Goal: Contribute content

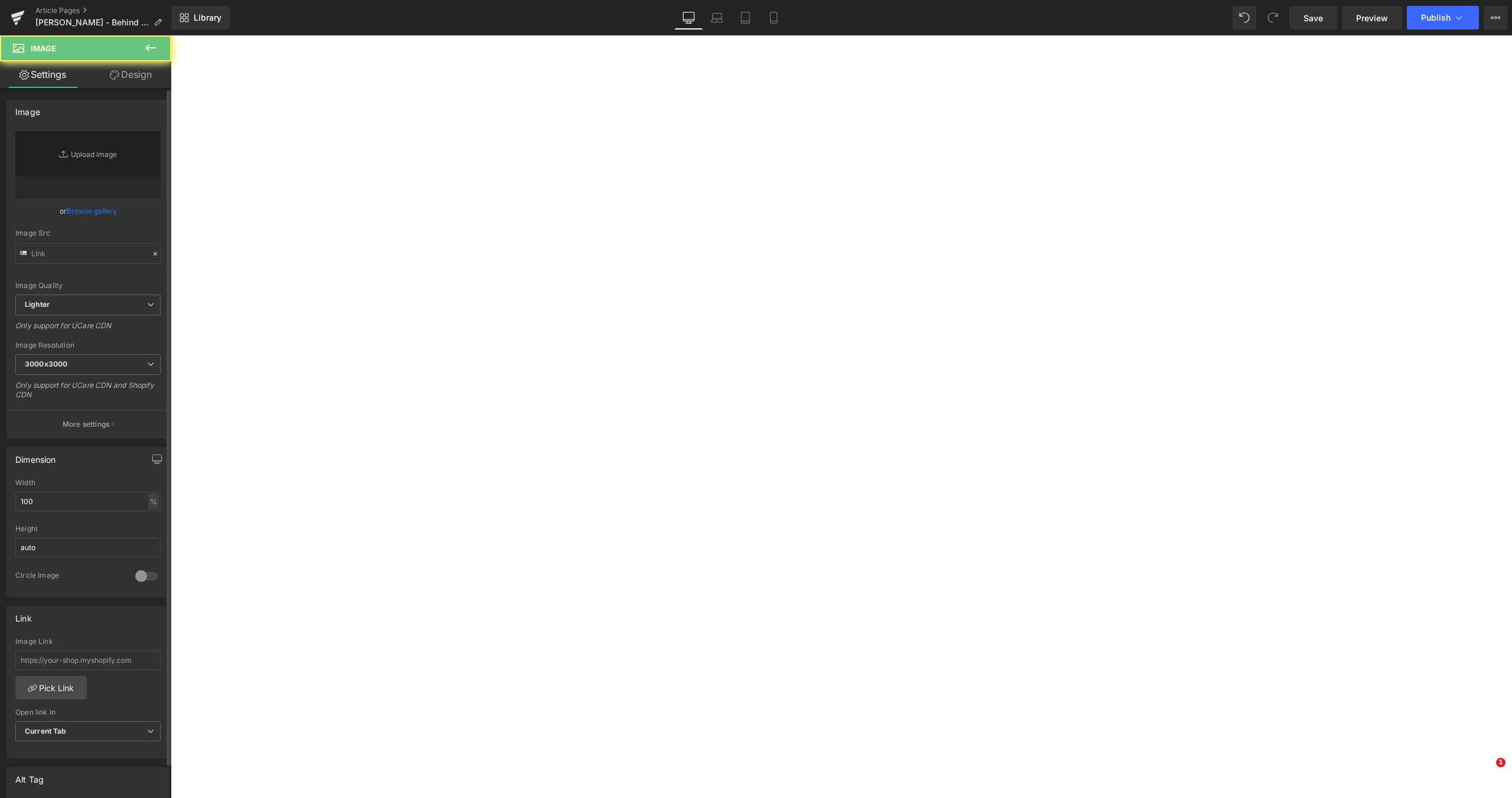
click at [86, 200] on div "Image Quality Lighter Lightest Lighter Lighter Lightest Only support for UCare …" at bounding box center [88, 212] width 145 height 164
click at [89, 214] on link "Browse gallery" at bounding box center [92, 211] width 50 height 21
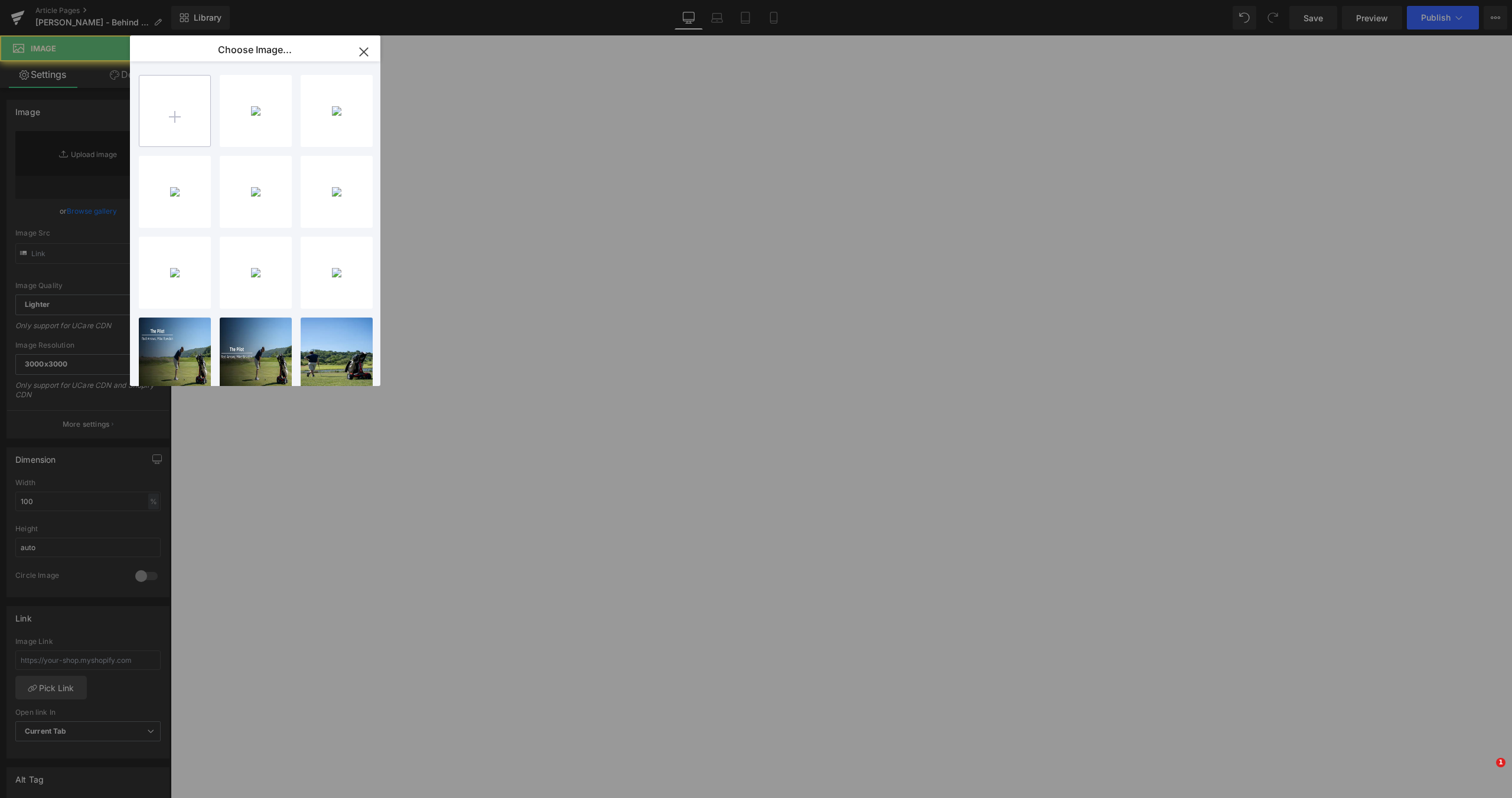
click at [171, 126] on input "file" at bounding box center [174, 111] width 71 height 71
click at [194, 111] on input "file" at bounding box center [174, 111] width 71 height 71
click at [190, 99] on input "file" at bounding box center [174, 111] width 71 height 71
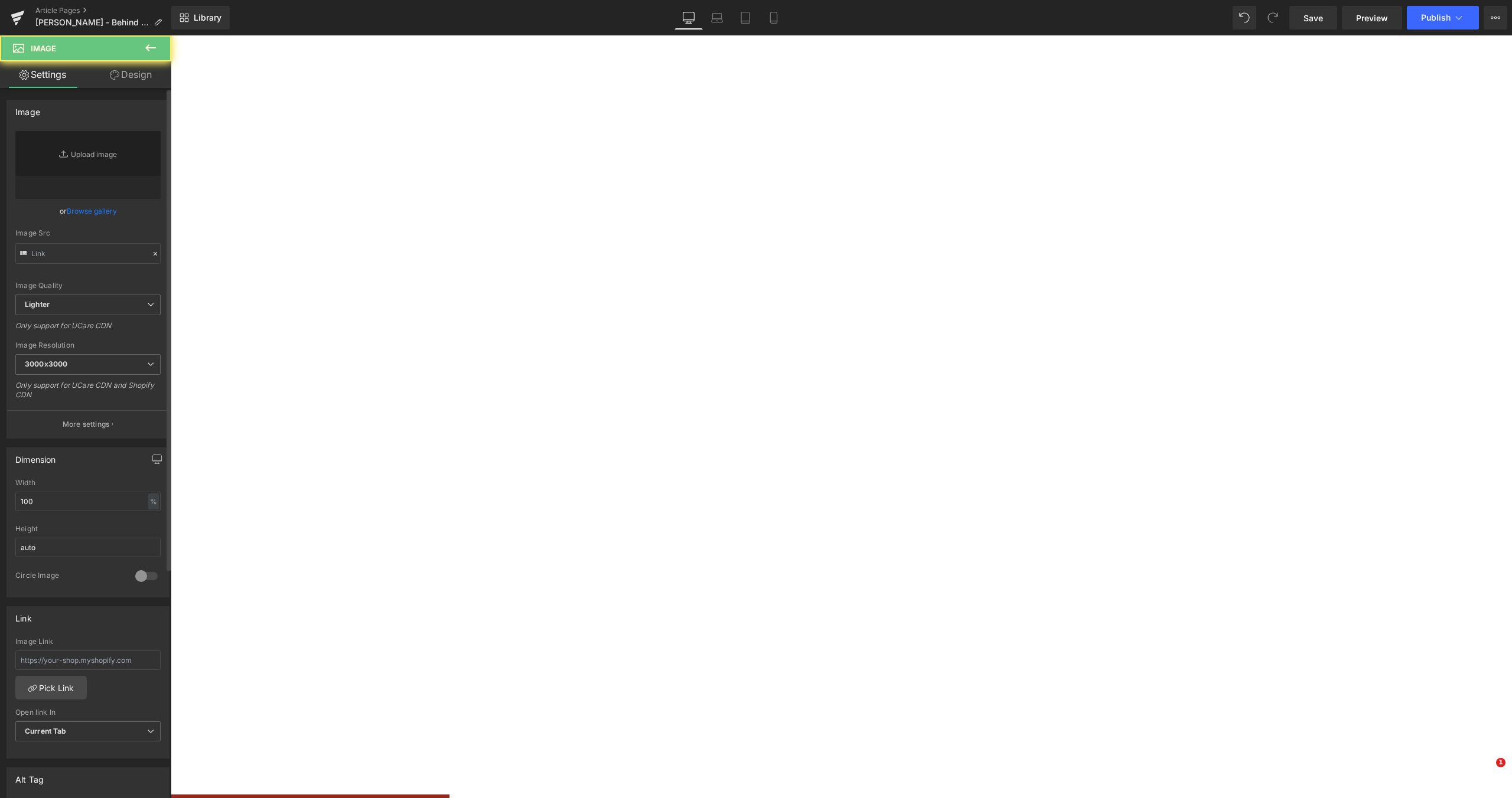
click at [89, 205] on link "Browse gallery" at bounding box center [92, 211] width 50 height 21
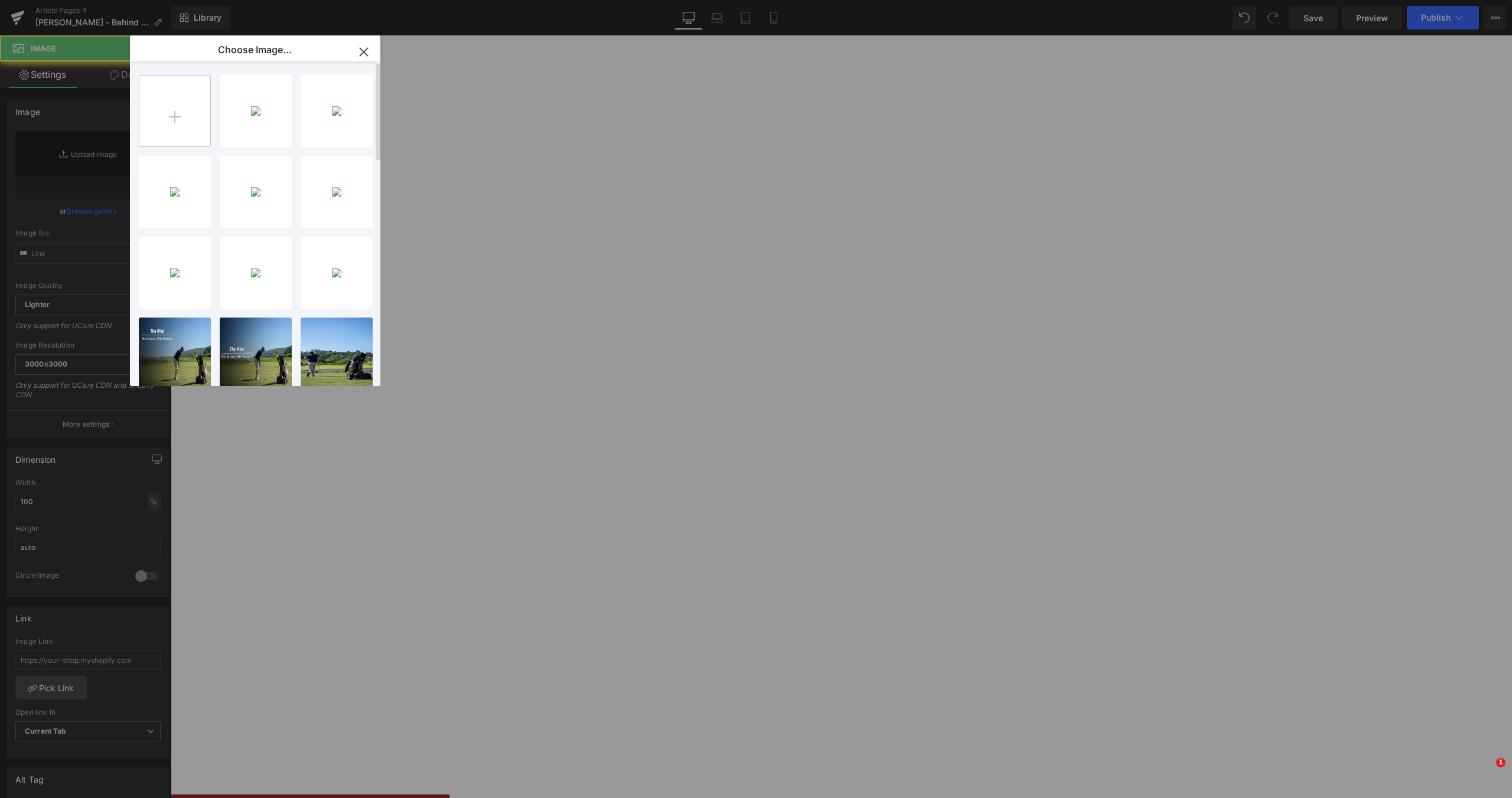
click at [166, 120] on input "file" at bounding box center [174, 111] width 71 height 71
click at [183, 121] on input "file" at bounding box center [174, 111] width 71 height 71
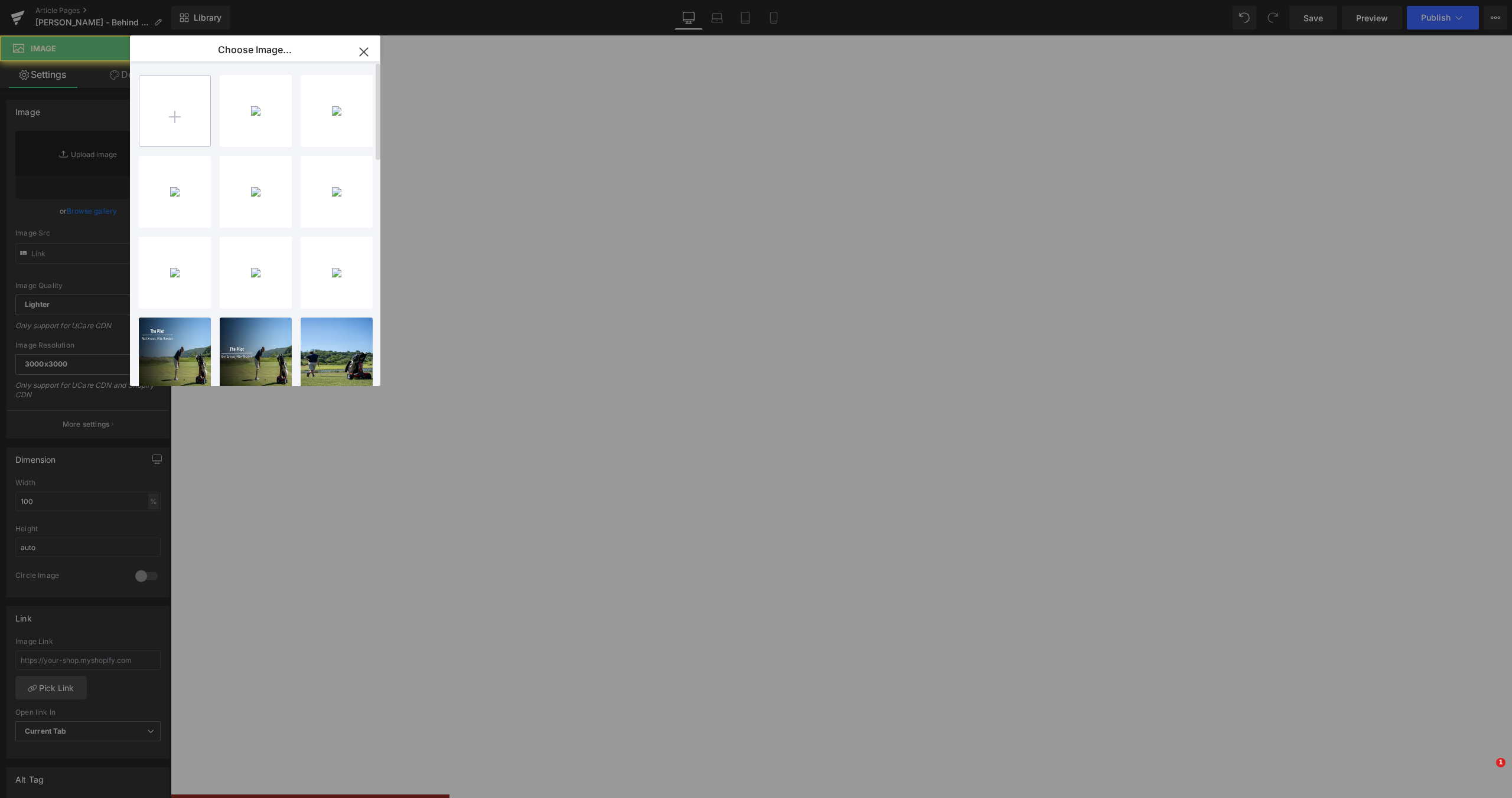
click at [183, 121] on input "file" at bounding box center [174, 111] width 71 height 71
click at [362, 45] on icon "button" at bounding box center [363, 52] width 19 height 19
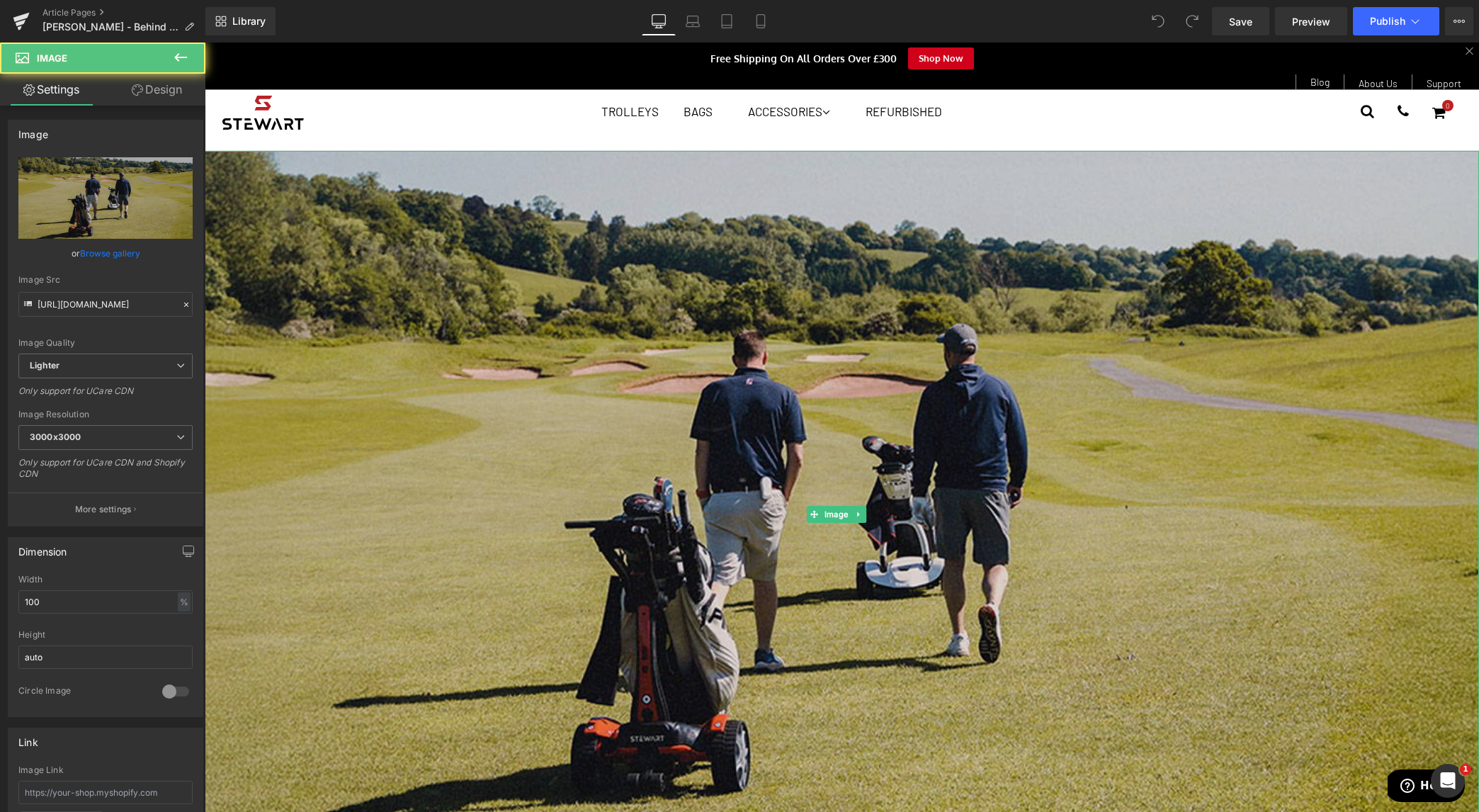
click at [817, 439] on img at bounding box center [841, 513] width 1274 height 726
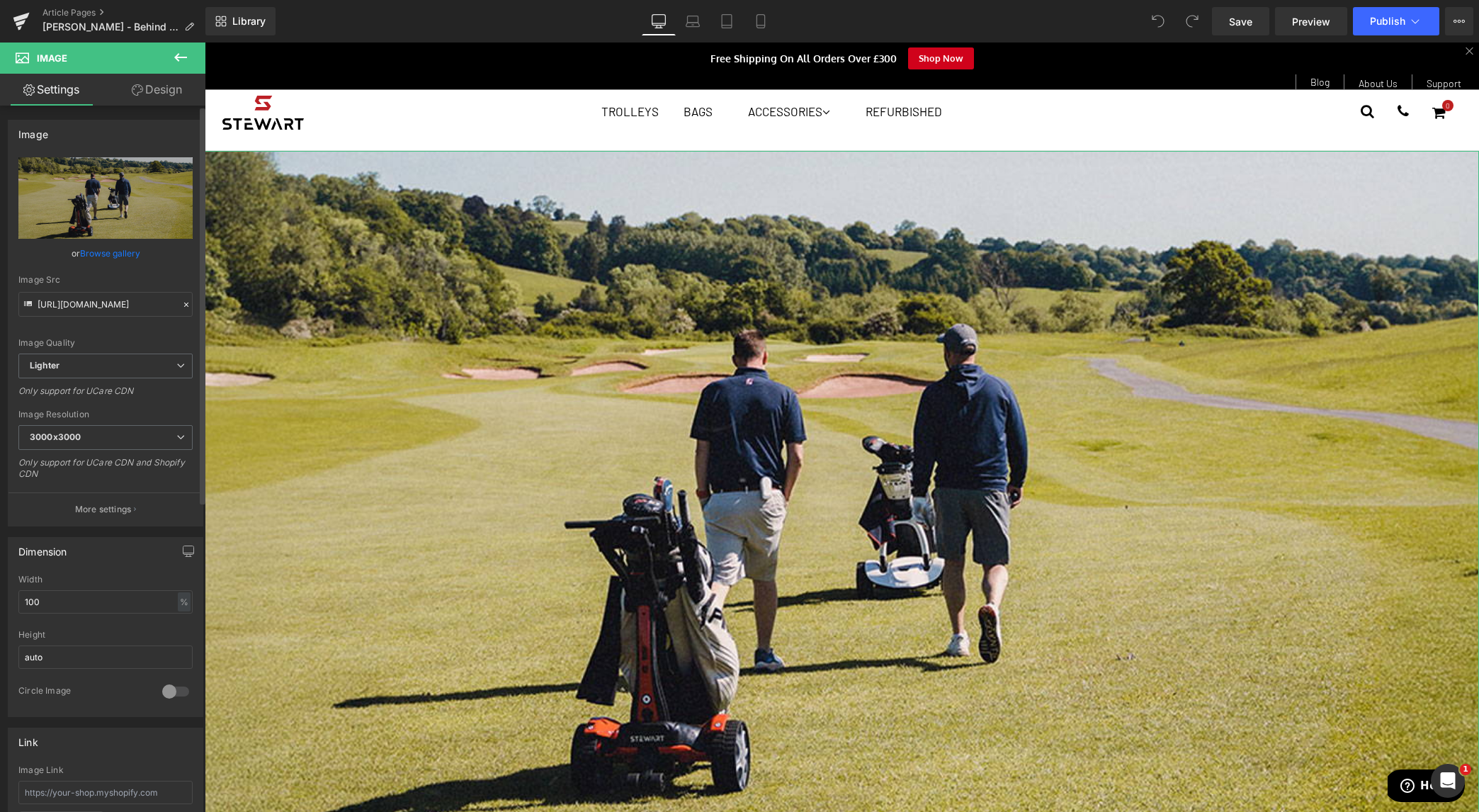
click at [89, 250] on link "Browse gallery" at bounding box center [110, 253] width 61 height 25
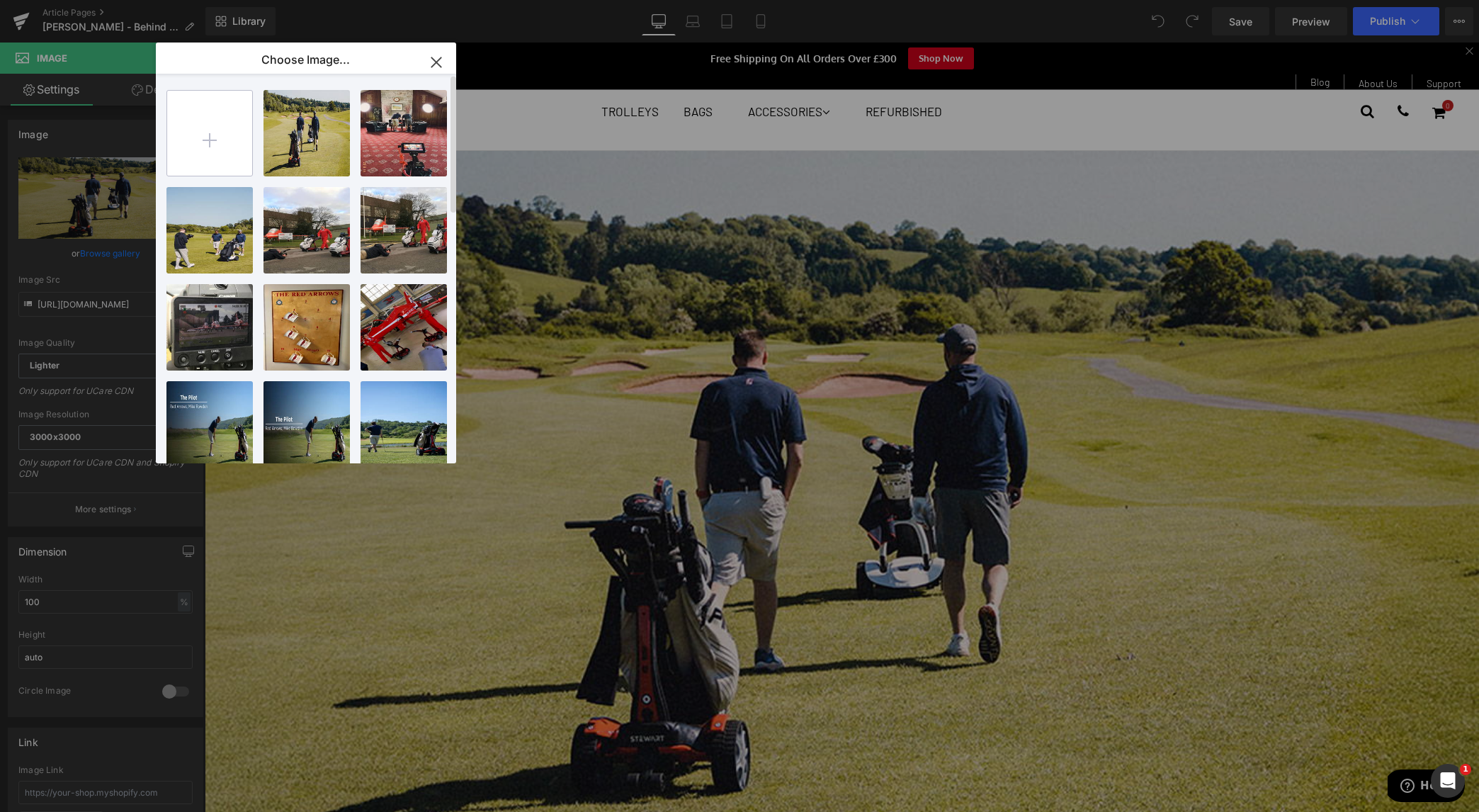
click at [220, 128] on input "file" at bounding box center [209, 133] width 85 height 85
type input "C:\fakepath\Mike-blog.jpg"
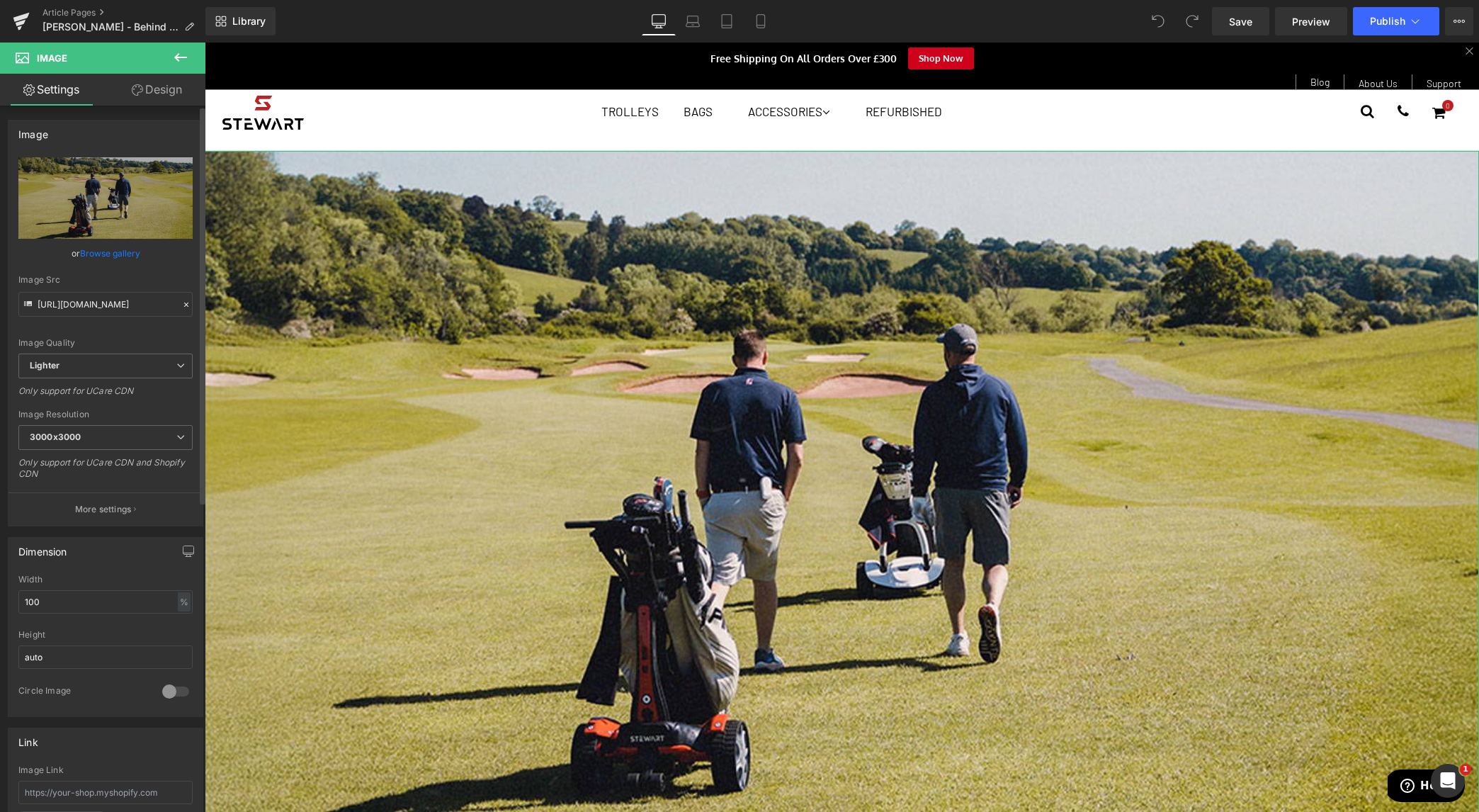
click at [91, 255] on link "Browse gallery" at bounding box center [110, 253] width 61 height 25
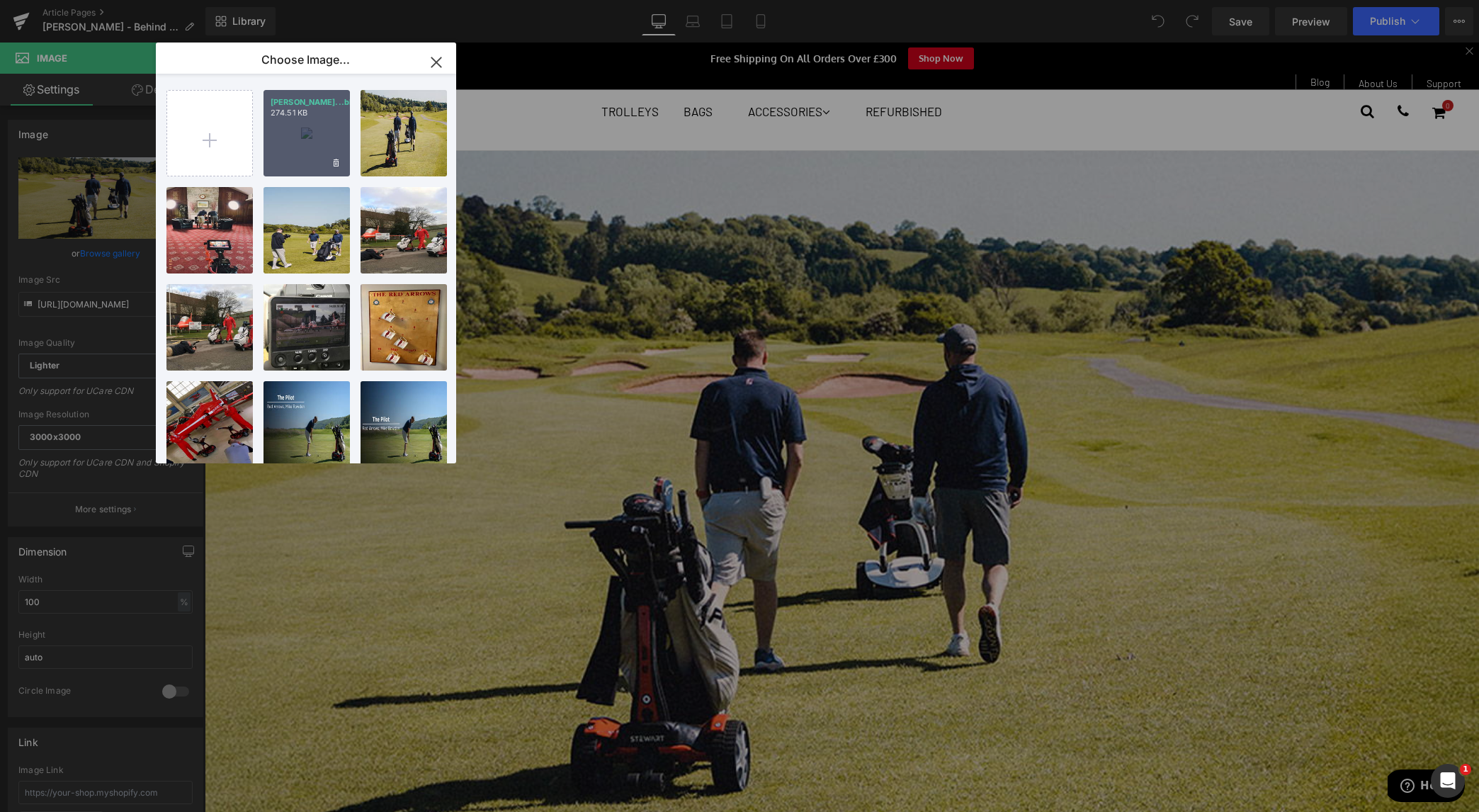
click at [287, 120] on div "Mike-bl...blog.jpg 274.51 KB" at bounding box center [306, 133] width 86 height 86
type input "https://ucarecdn.com/d749eb9d-d187-4e27-91df-636307eac5d7/-/format/auto/-/previ…"
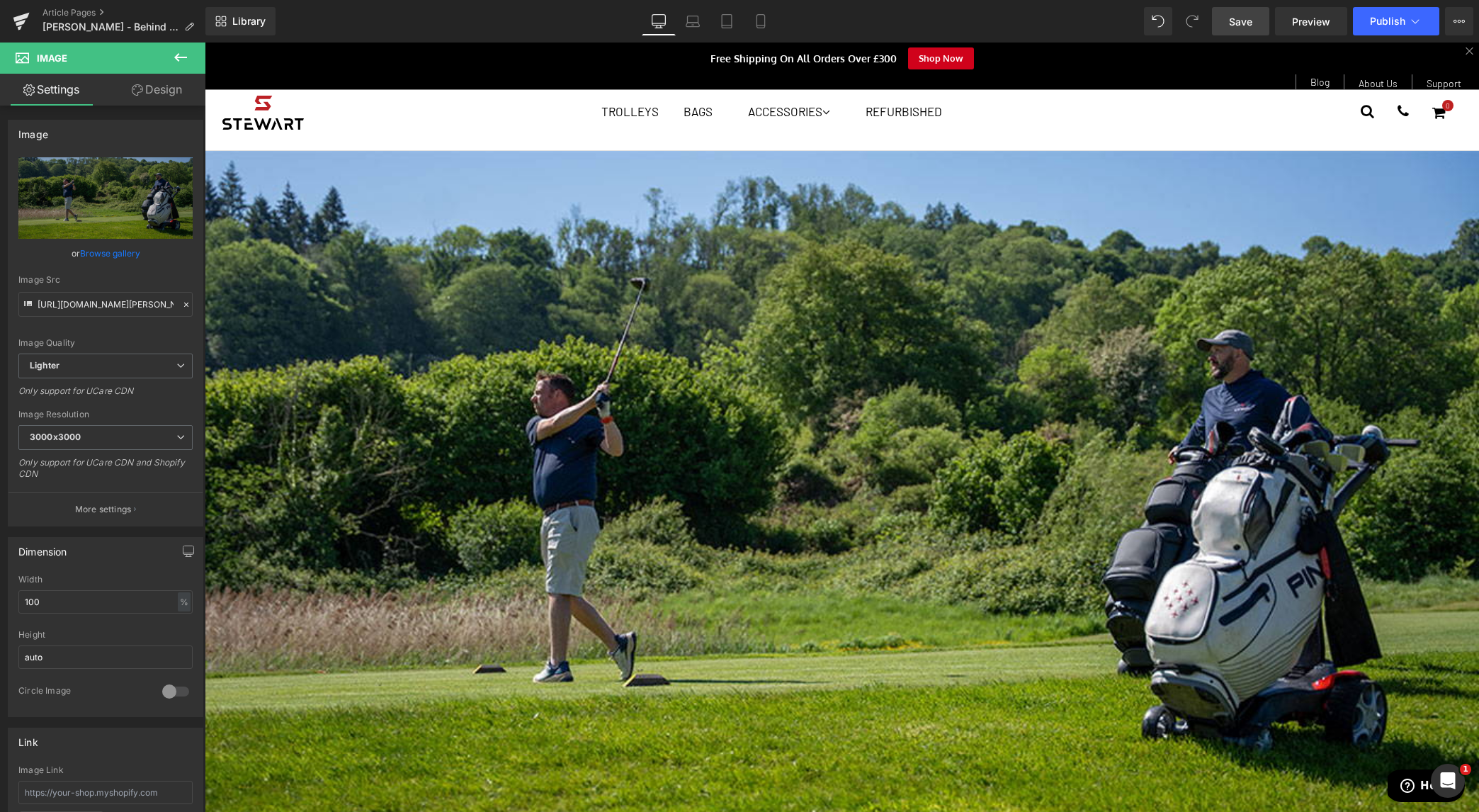
click at [1248, 15] on span "Save" at bounding box center [1240, 21] width 23 height 15
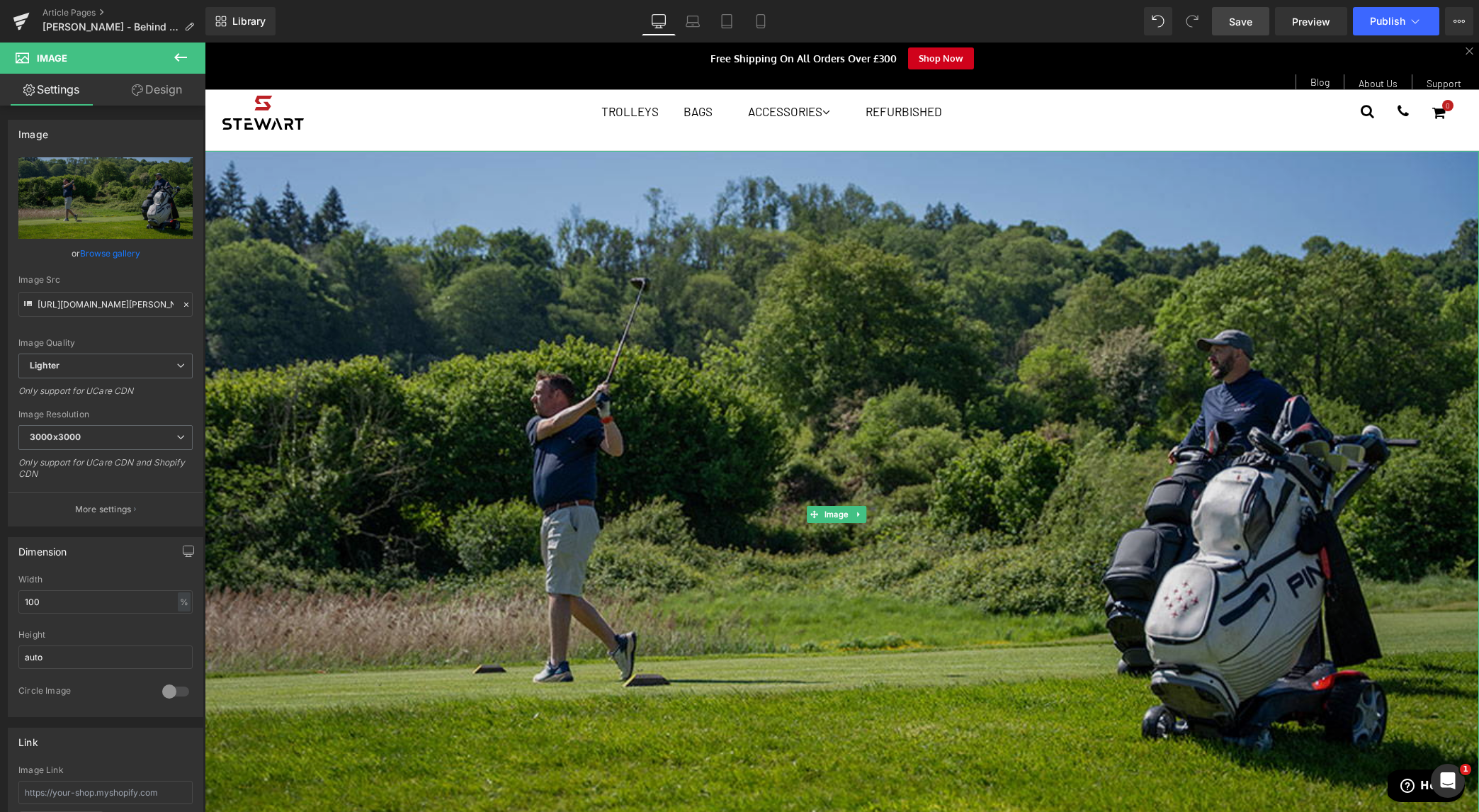
click at [868, 312] on img at bounding box center [841, 513] width 1274 height 726
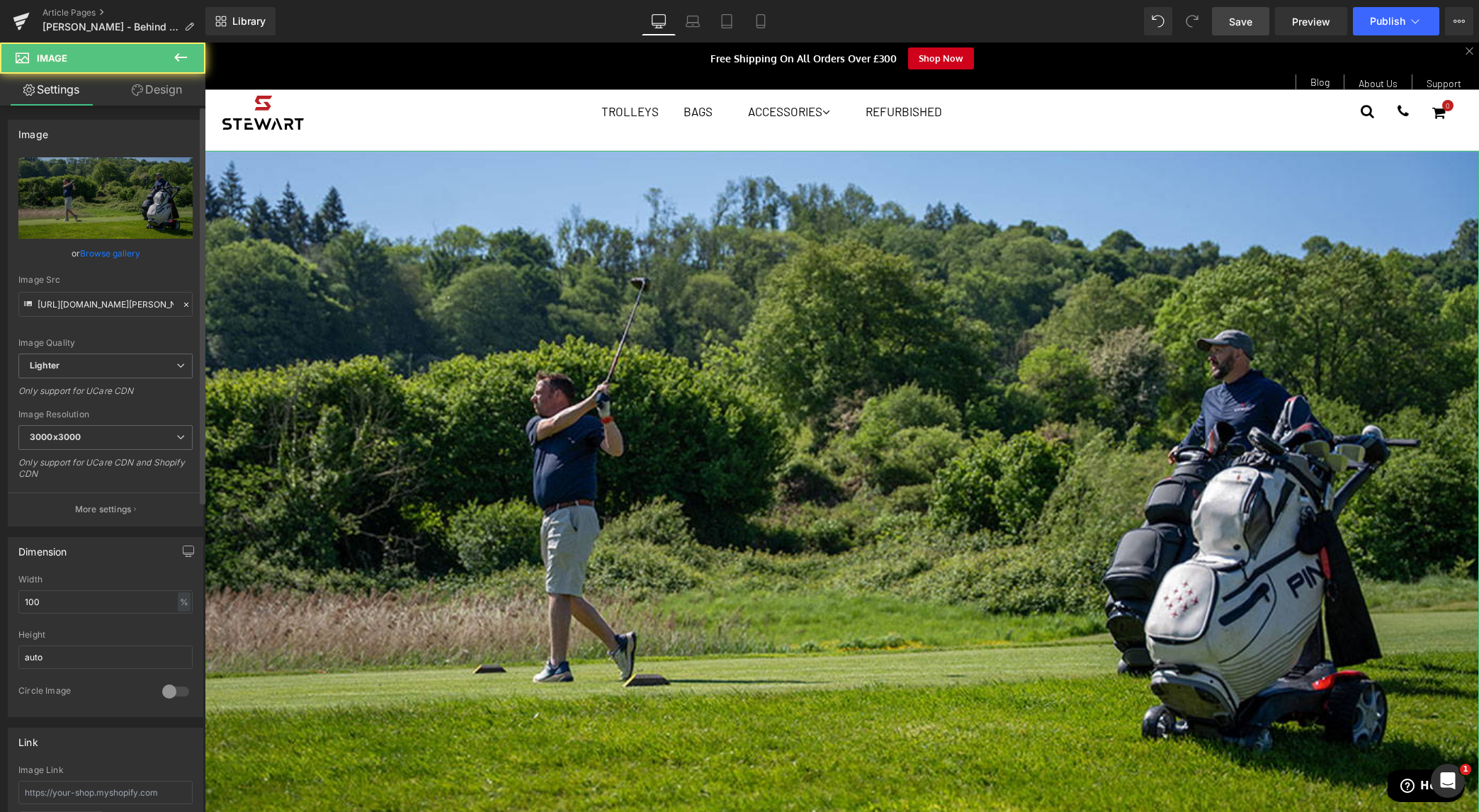
click at [117, 247] on link "Browse gallery" at bounding box center [110, 253] width 61 height 25
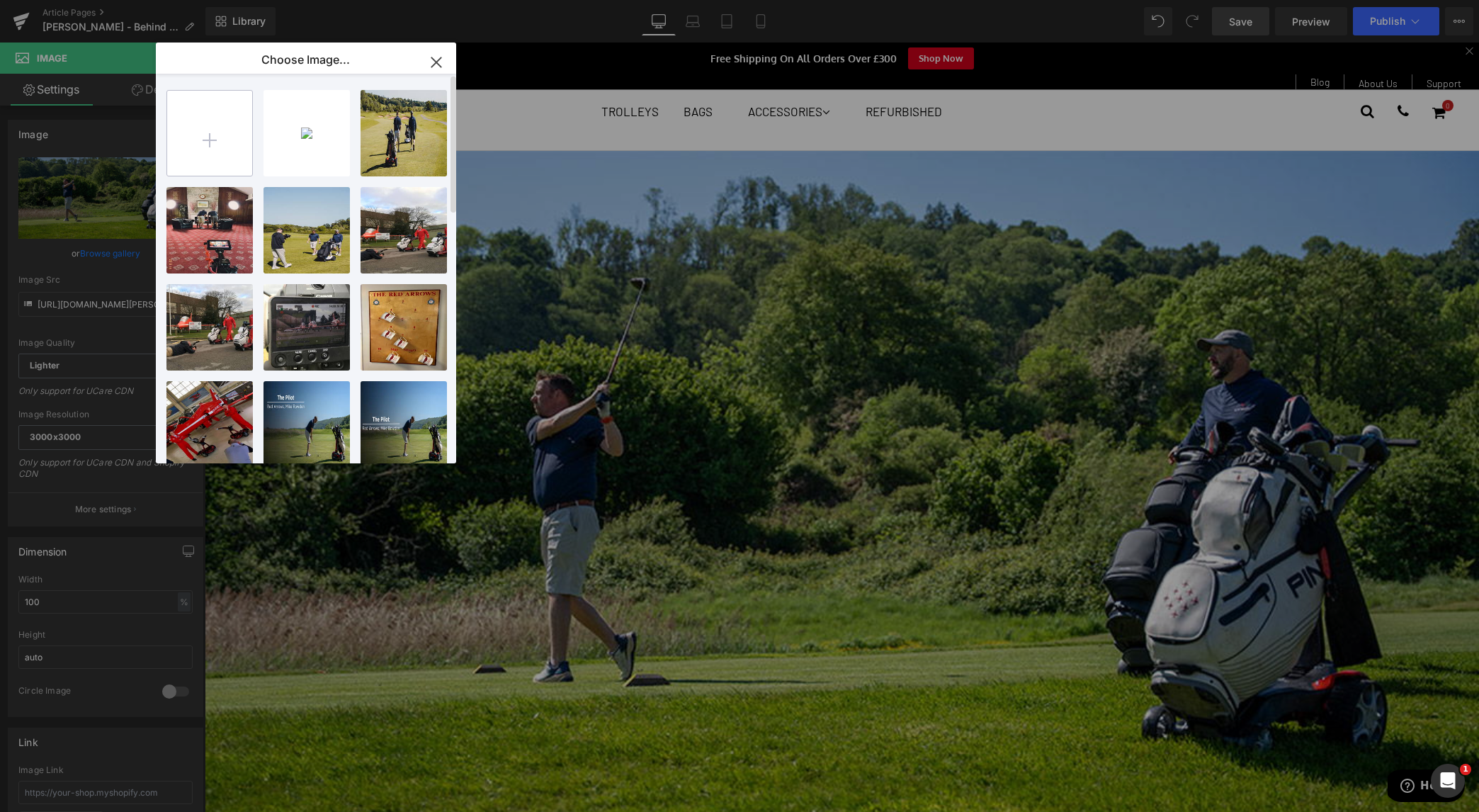
click at [203, 123] on input "file" at bounding box center [209, 133] width 85 height 85
type input "C:\fakepath\blog-header.jpg"
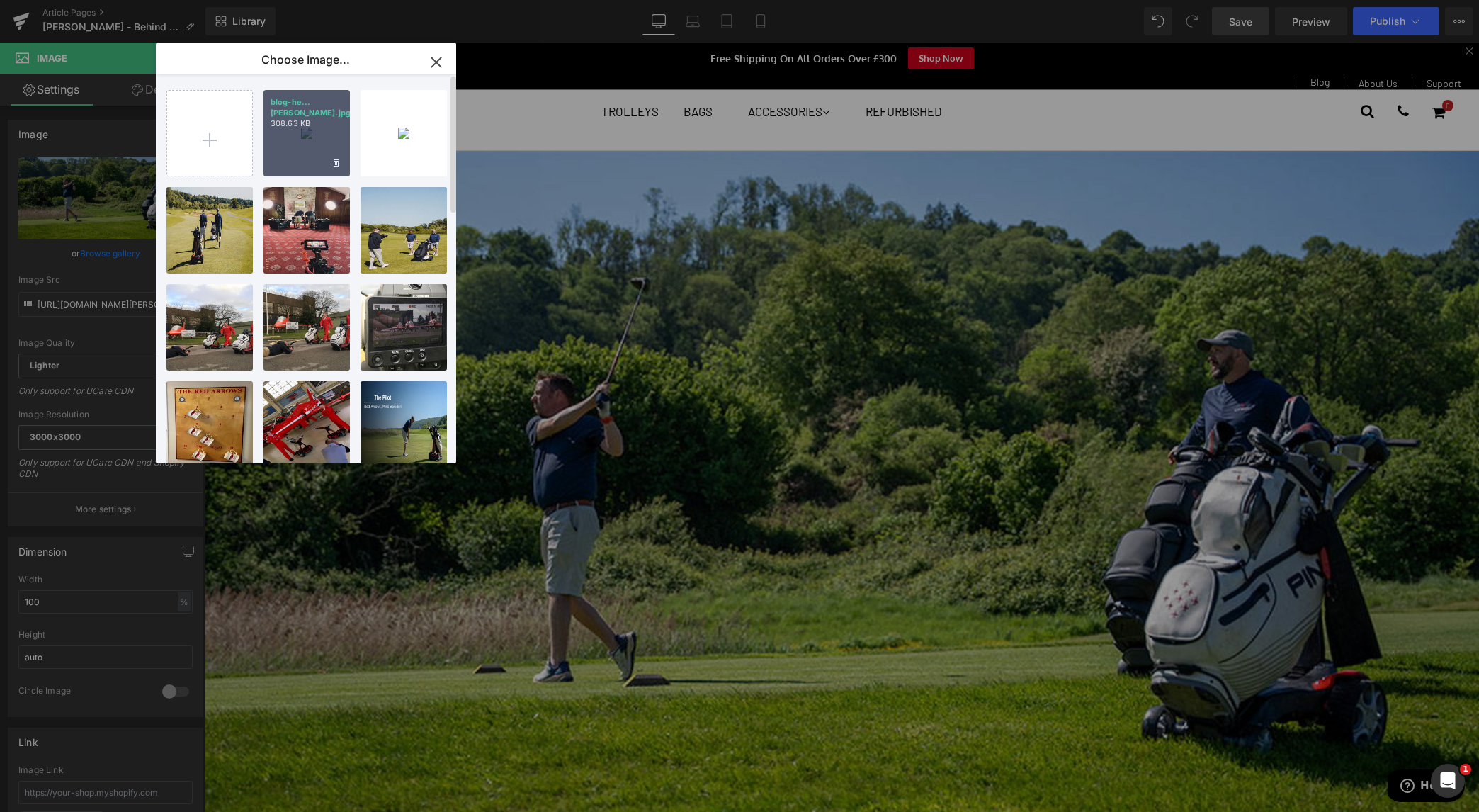
click at [316, 118] on div "blog-he...ader.jpg 308.63 KB" at bounding box center [306, 133] width 86 height 86
type input "https://ucarecdn.com/d1f09dee-8c4c-458c-addb-03ab6b677e05/-/format/auto/-/previ…"
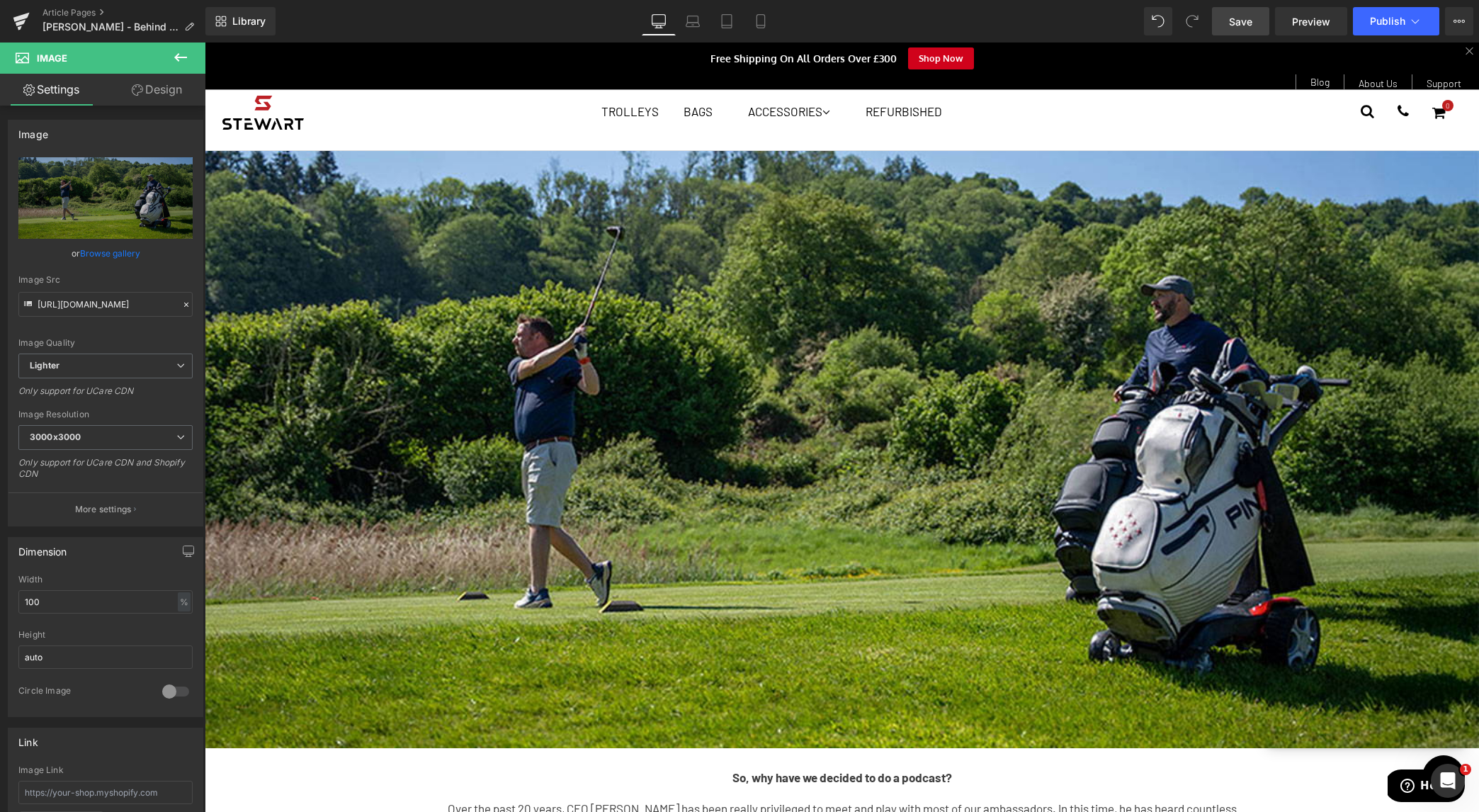
click at [1234, 12] on link "Save" at bounding box center [1240, 21] width 58 height 28
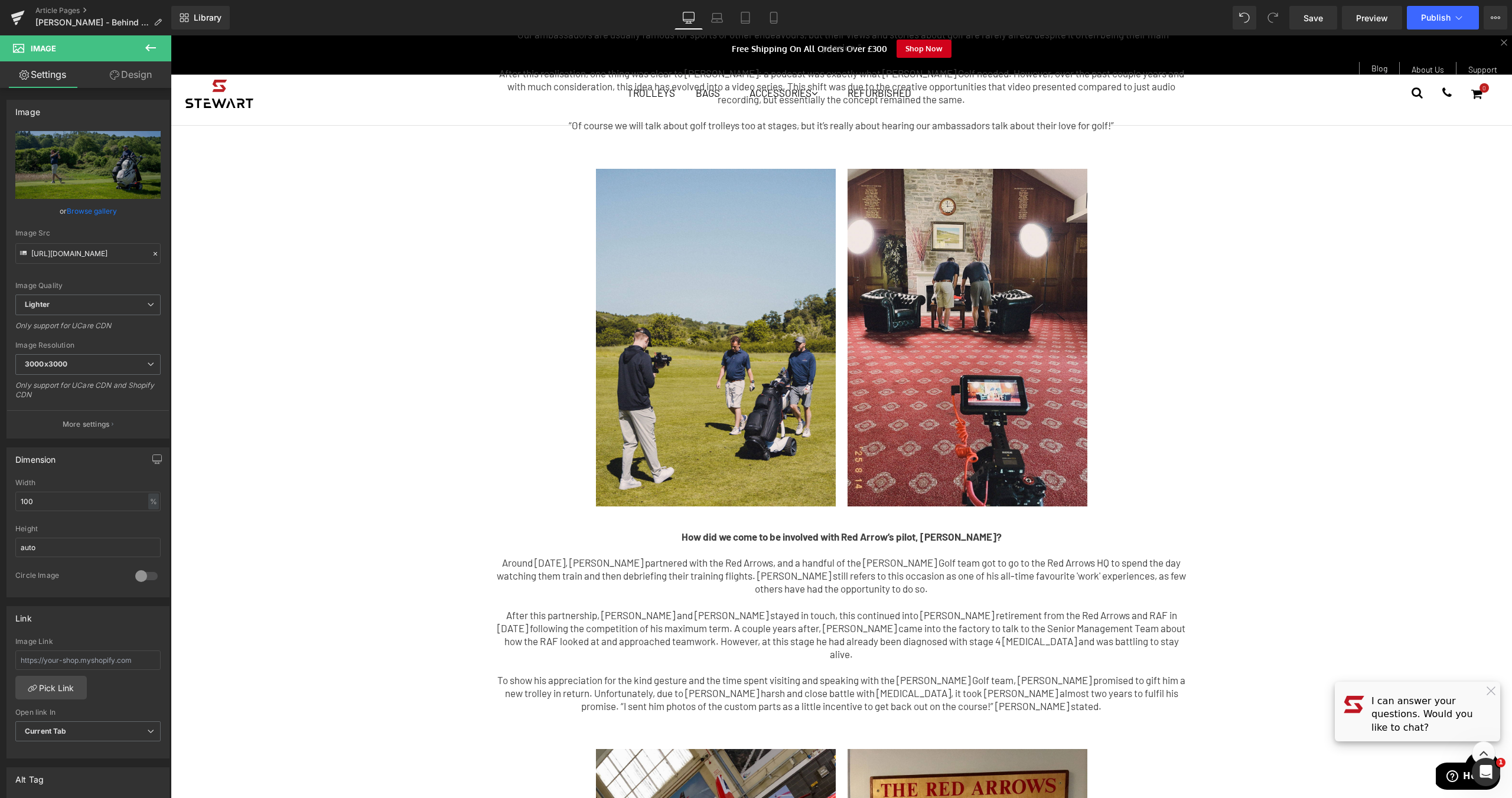
scroll to position [985, 0]
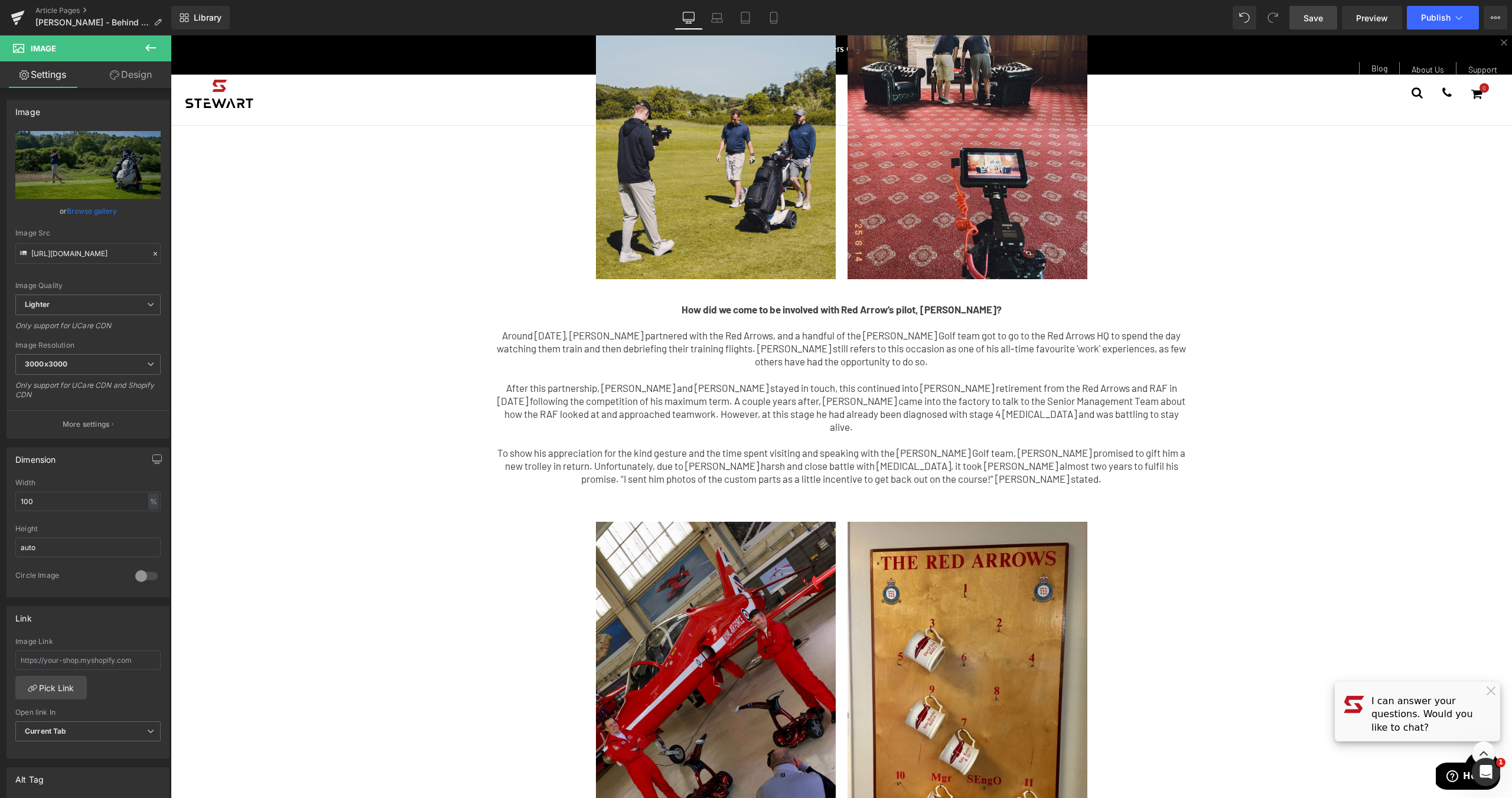
click at [1232, 25] on link "Save" at bounding box center [1312, 18] width 48 height 24
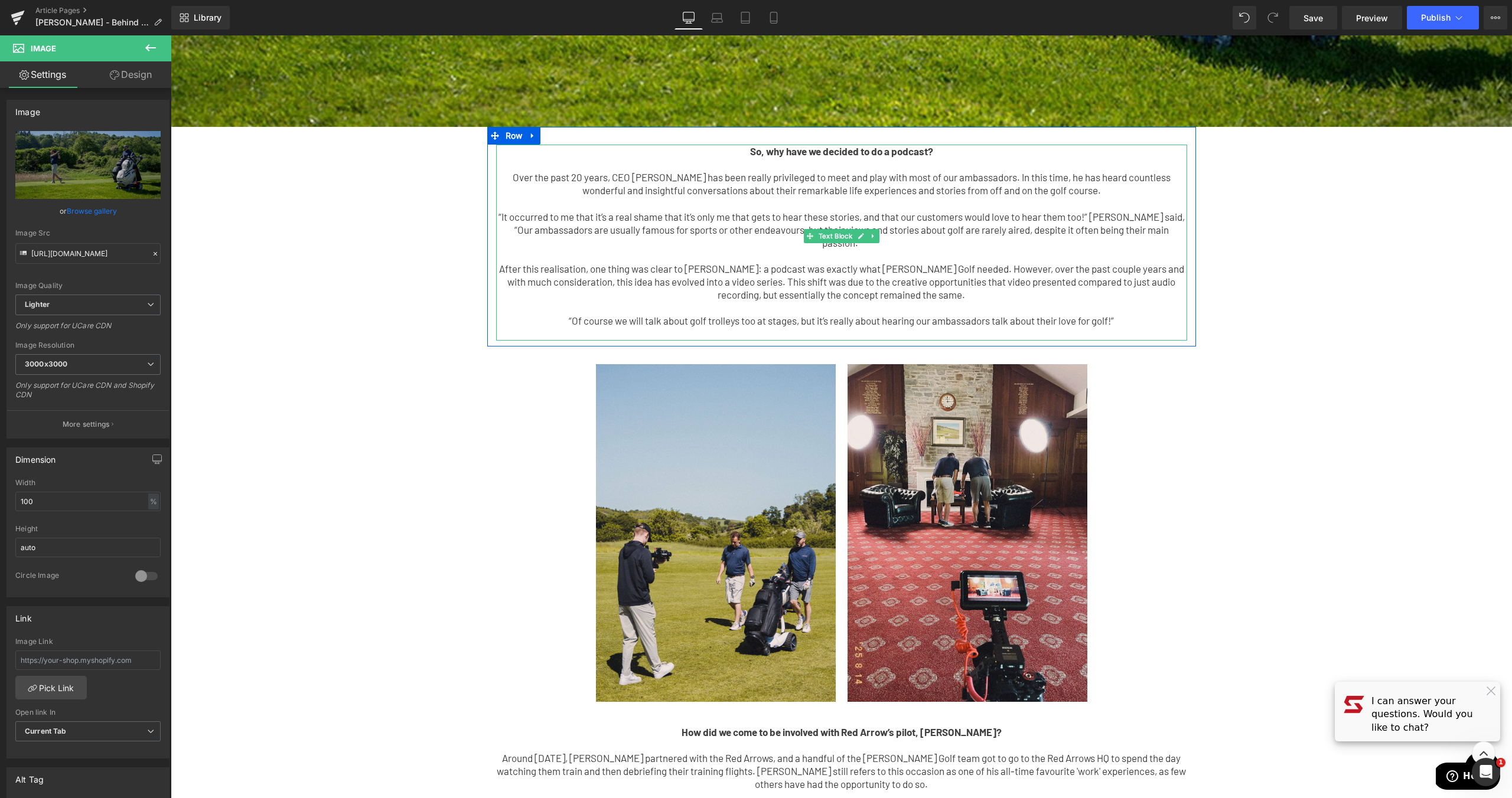
scroll to position [521, 0]
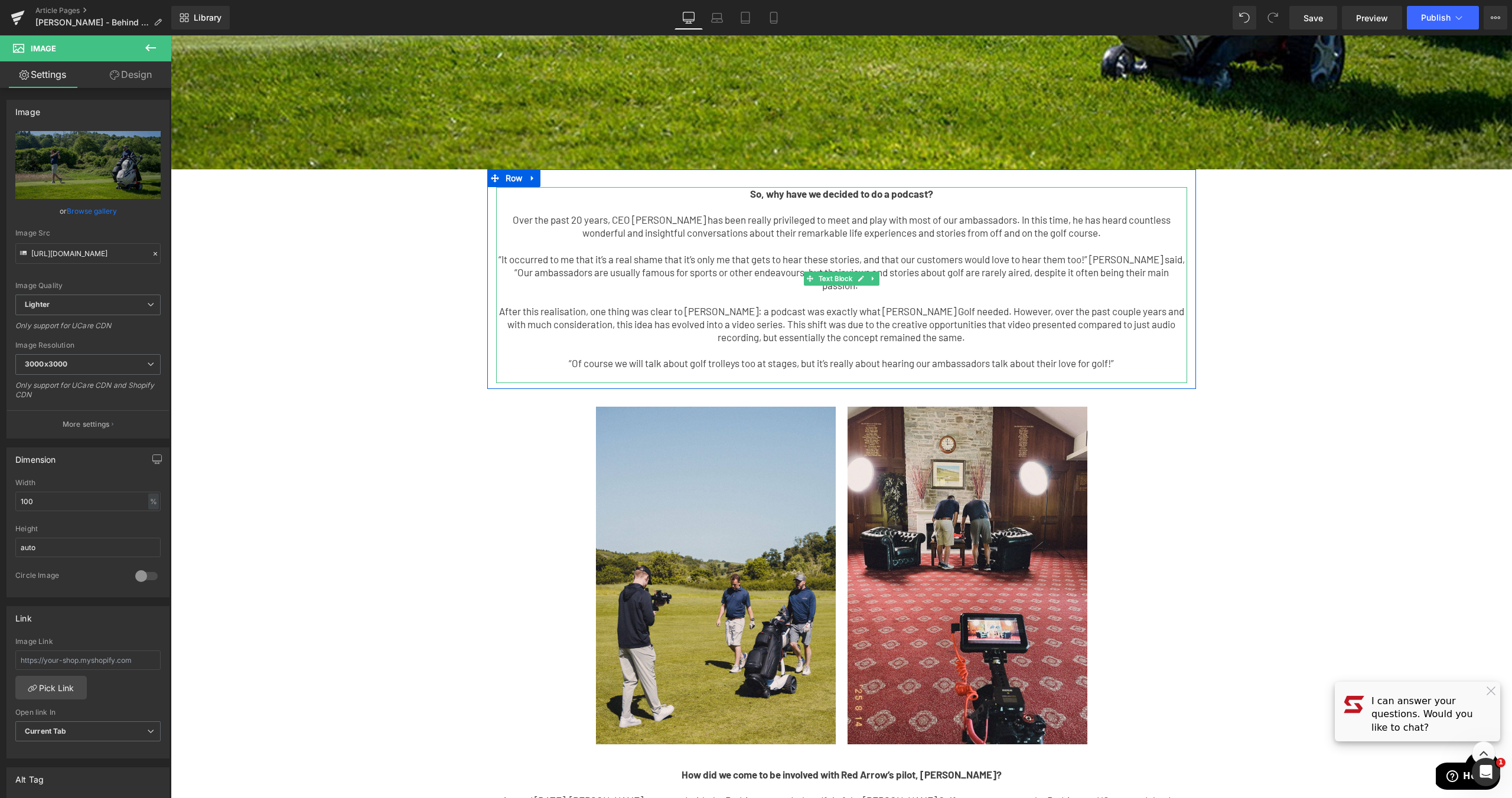
click at [980, 265] on p "“It occurred to me that it’s a real shame that it’s only me that gets to hear t…" at bounding box center [841, 271] width 691 height 39
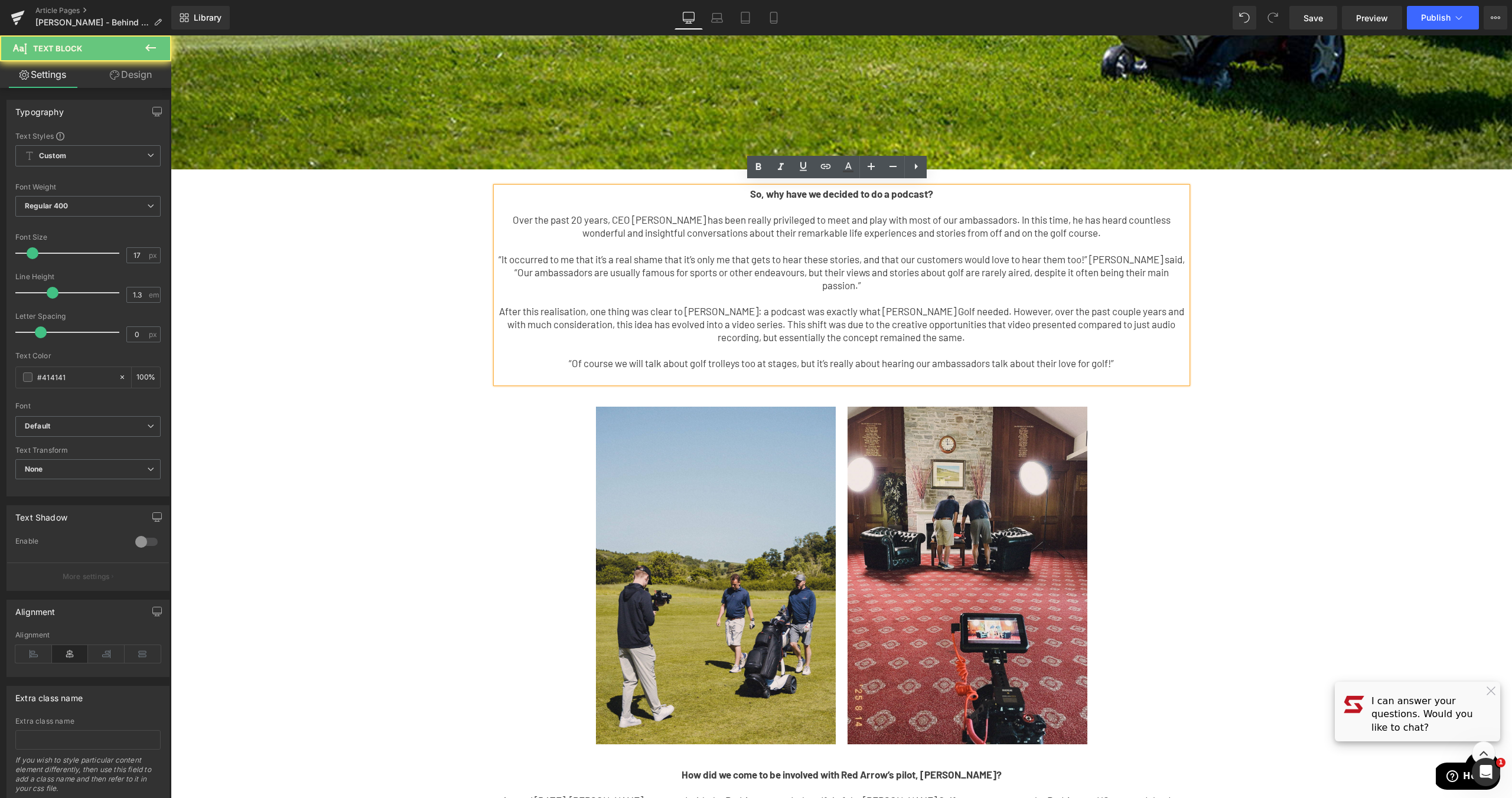
click at [621, 252] on p "“It occurred to me that it’s a real shame that it’s only me that gets to hear t…" at bounding box center [841, 271] width 691 height 39
